Goal: Transaction & Acquisition: Purchase product/service

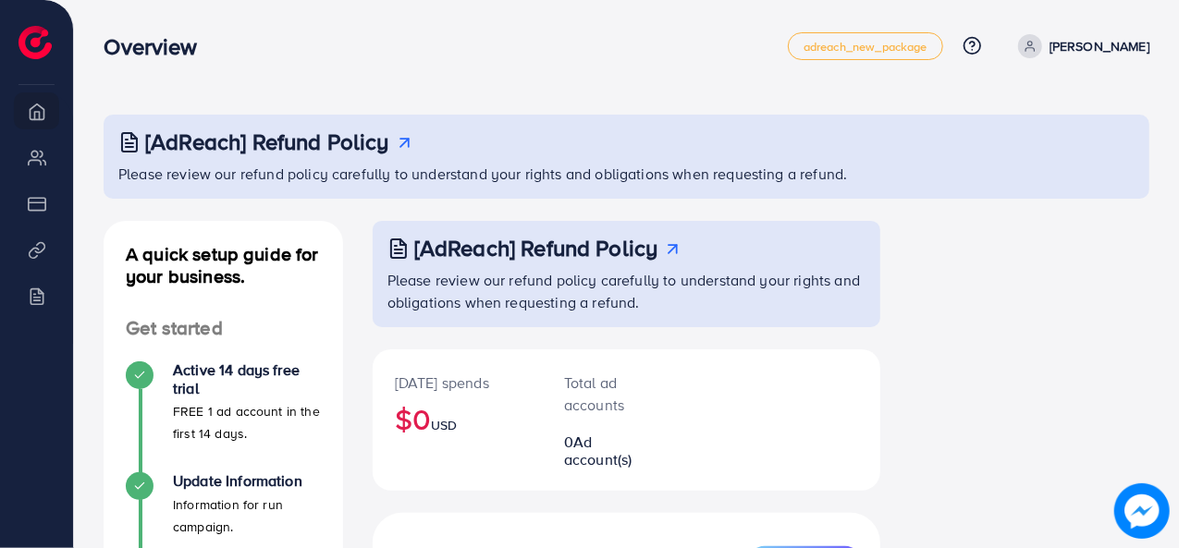
scroll to position [185, 0]
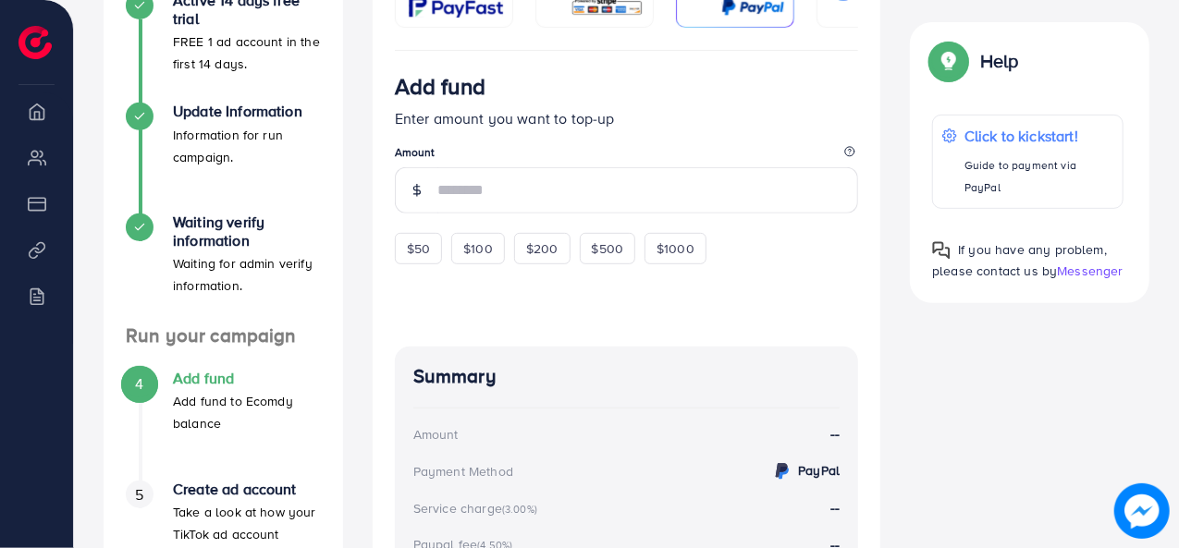
scroll to position [185, 0]
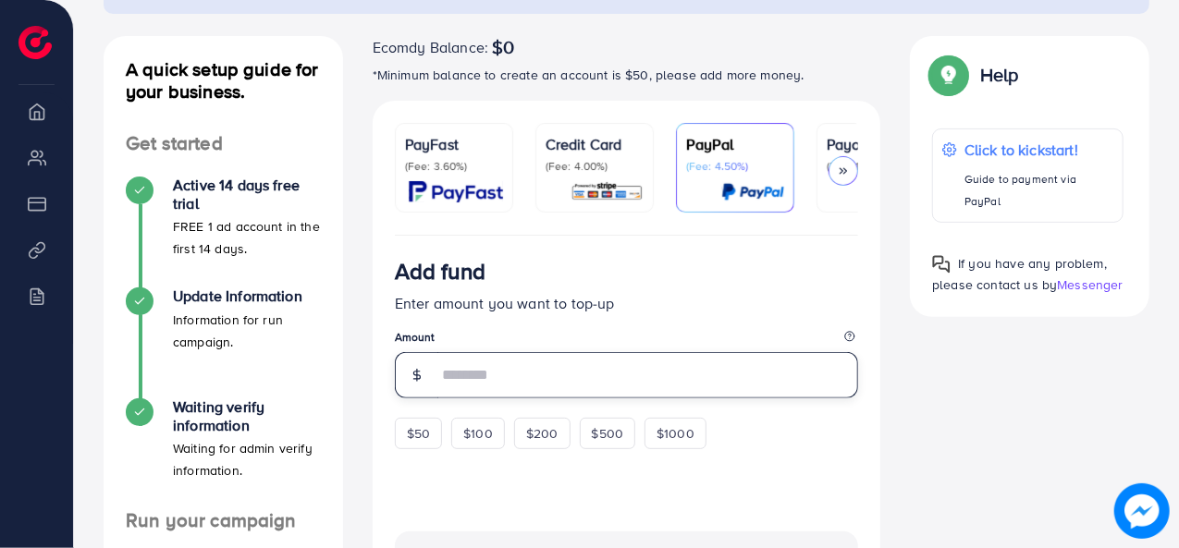
click at [501, 383] on input "number" at bounding box center [648, 375] width 422 height 46
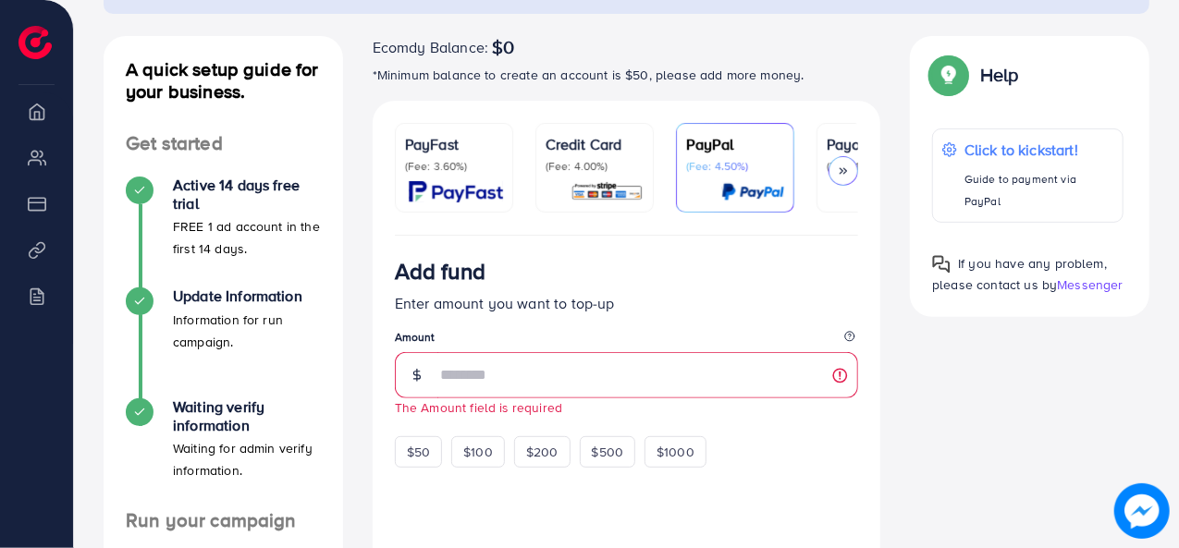
drag, startPoint x: 644, startPoint y: 240, endPoint x: 791, endPoint y: 235, distance: 147.1
click at [791, 235] on div "PayFast (Fee: 3.60%) Credit Card (Fee: 4.00%) PayPal (Fee: 4.50%) Payoneer (Fee…" at bounding box center [627, 500] width 509 height 799
click at [788, 233] on ul "PayFast (Fee: 3.60%) Credit Card (Fee: 4.00%) PayPal (Fee: 4.50%) Payoneer (Fee…" at bounding box center [627, 179] width 464 height 113
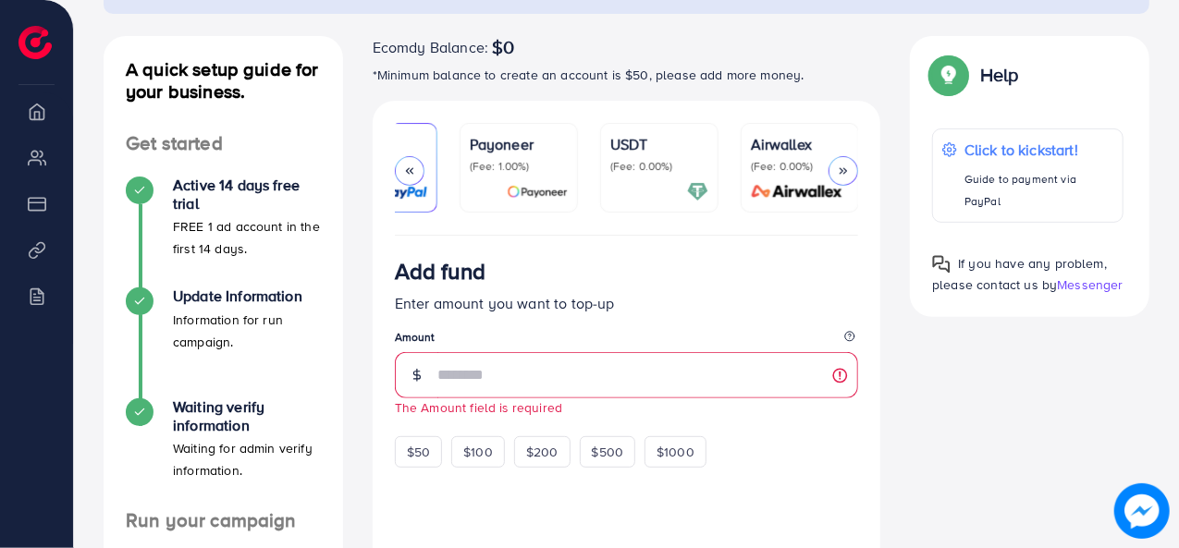
scroll to position [0, 0]
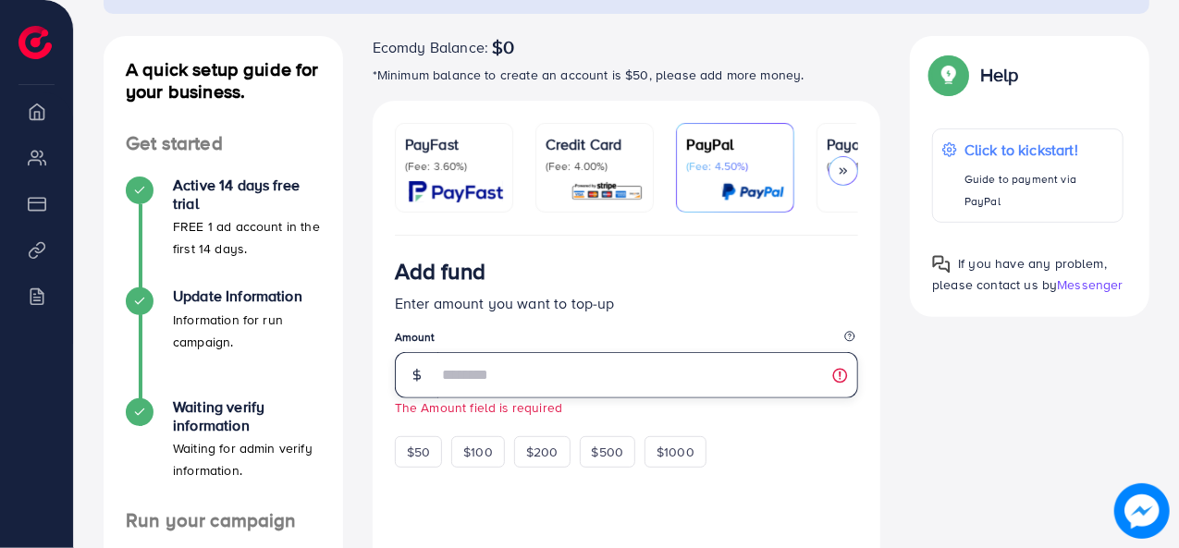
click at [521, 360] on input "number" at bounding box center [648, 375] width 422 height 46
click at [458, 195] on img at bounding box center [456, 191] width 94 height 21
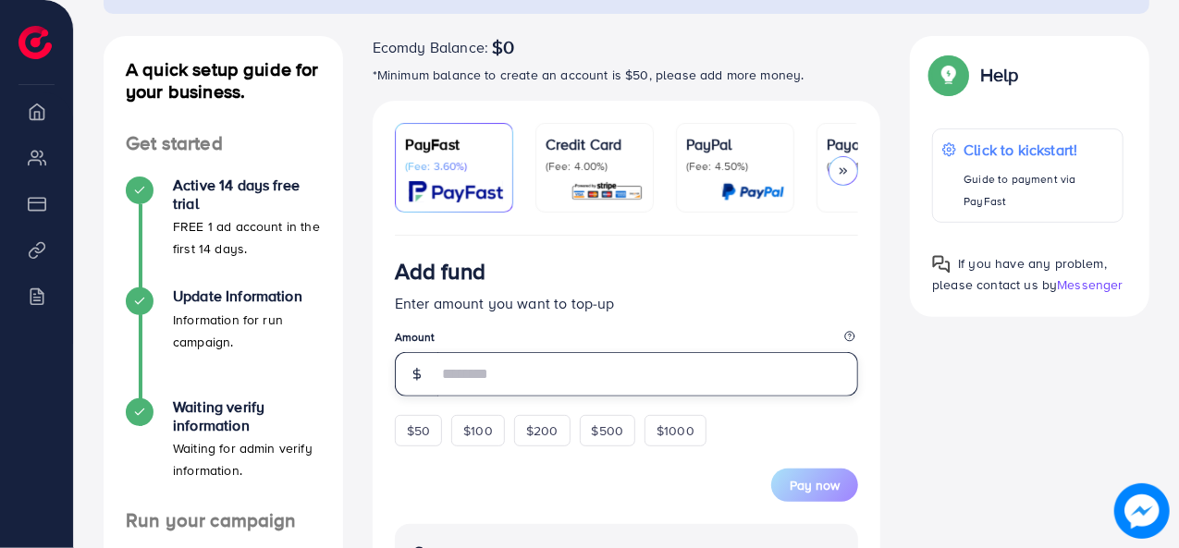
click at [573, 371] on input "number" at bounding box center [648, 374] width 422 height 44
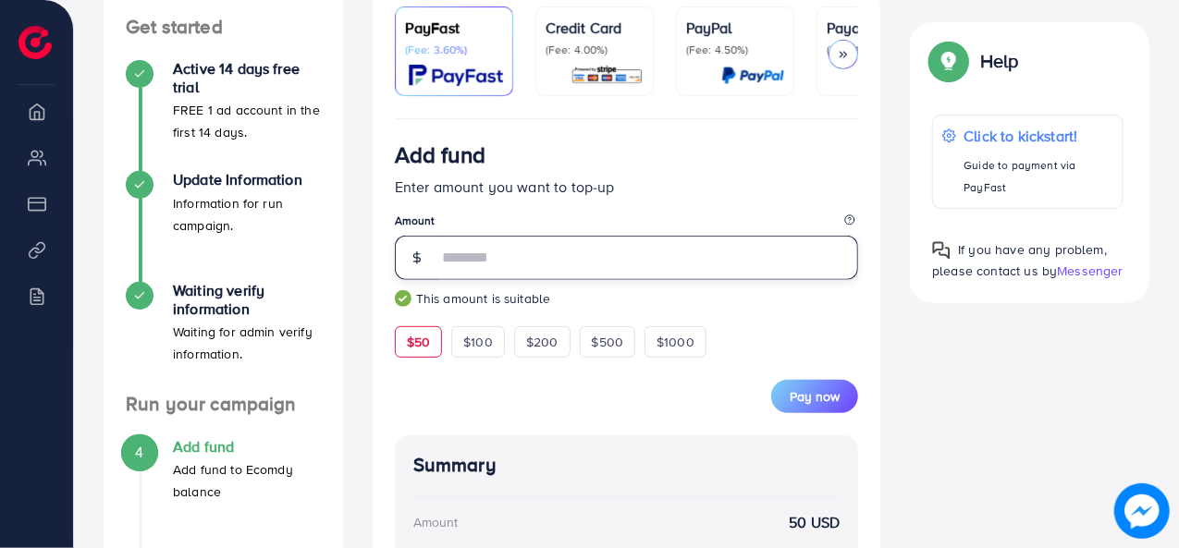
scroll to position [462, 0]
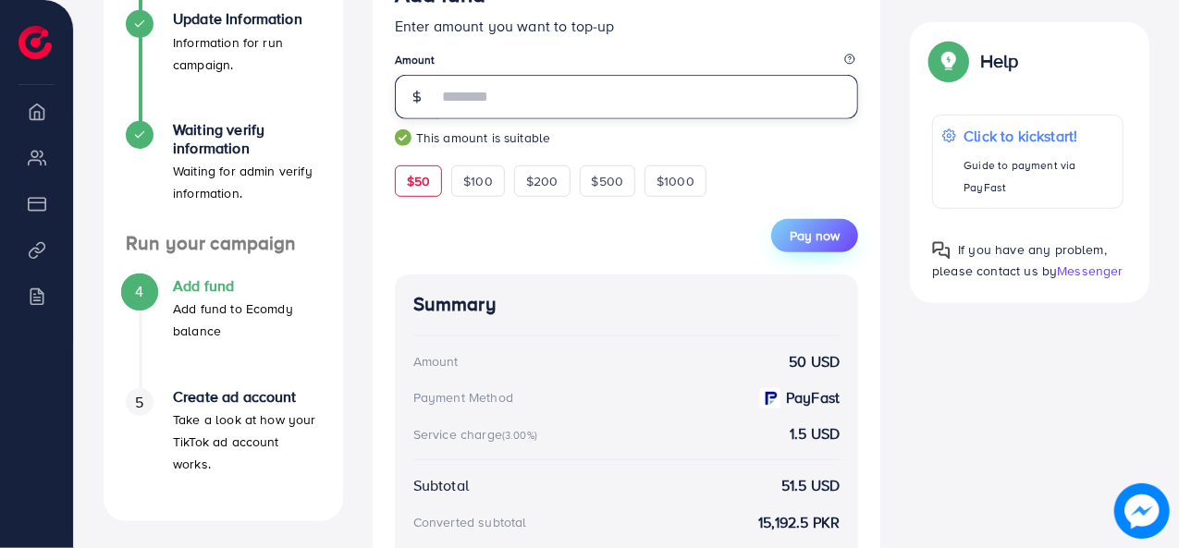
type input "**"
click at [827, 229] on span "Pay now" at bounding box center [815, 236] width 50 height 18
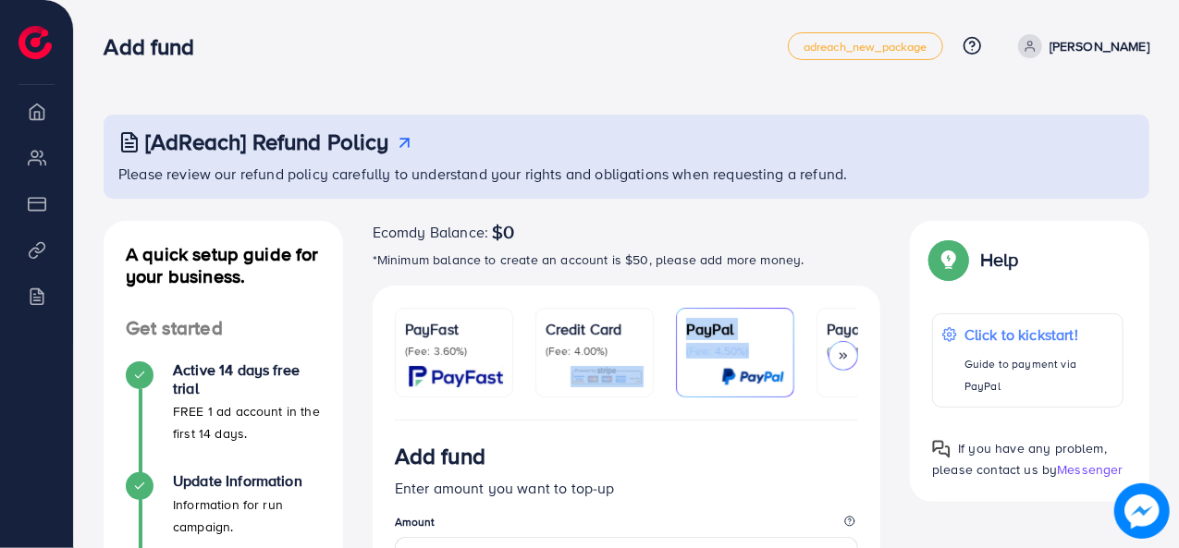
drag, startPoint x: 649, startPoint y: 416, endPoint x: 773, endPoint y: 415, distance: 123.9
click at [770, 415] on ul "PayFast (Fee: 3.60%) Credit Card (Fee: 4.00%) PayPal (Fee: 4.50%) Payoneer (Fee…" at bounding box center [627, 364] width 464 height 113
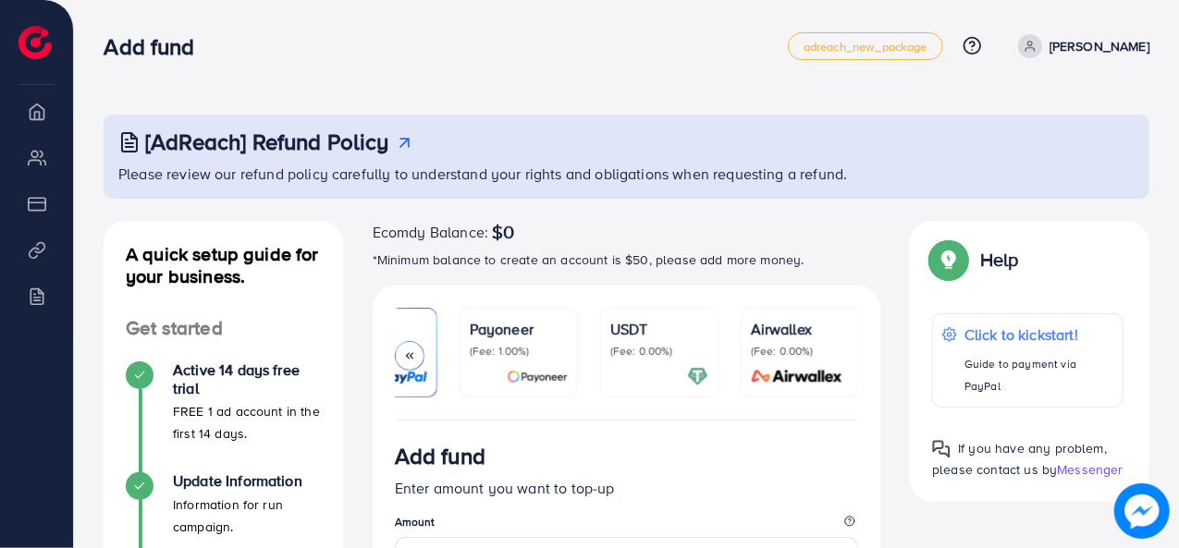
click at [1075, 43] on p "[PERSON_NAME]" at bounding box center [1100, 46] width 100 height 22
click at [1053, 111] on span "Log out" at bounding box center [1039, 110] width 50 height 22
